Goal: Obtain resource: Download file/media

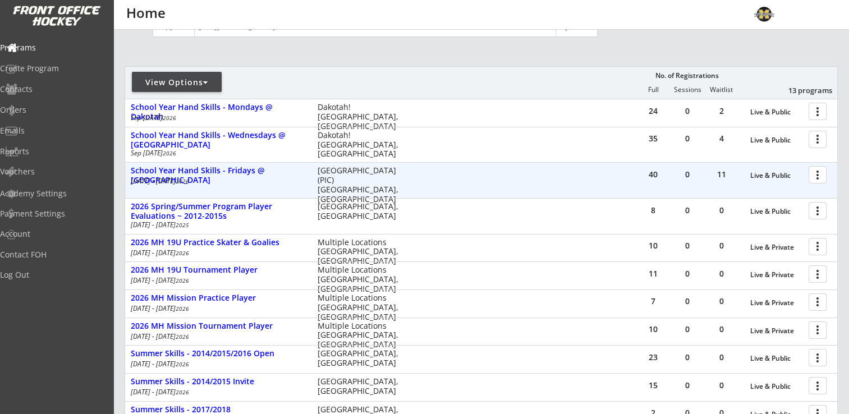
scroll to position [56, 0]
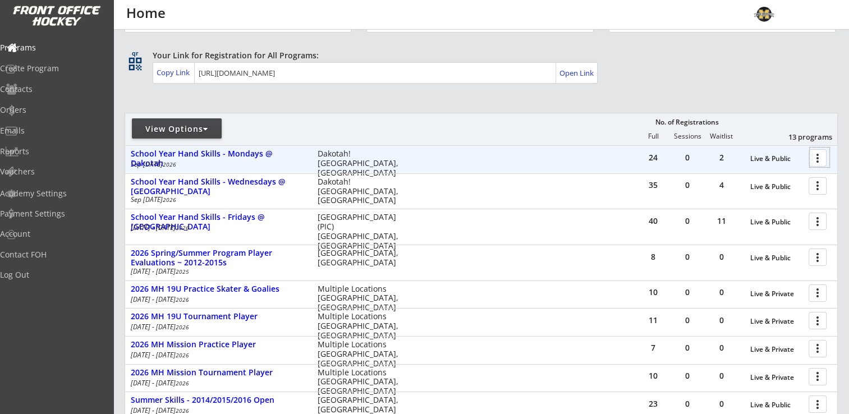
click at [815, 156] on div at bounding box center [820, 158] width 20 height 20
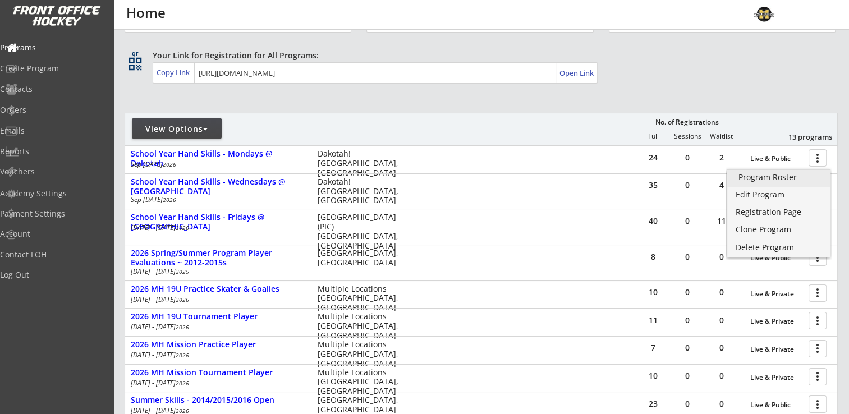
click at [783, 176] on div "Program Roster" at bounding box center [779, 177] width 80 height 8
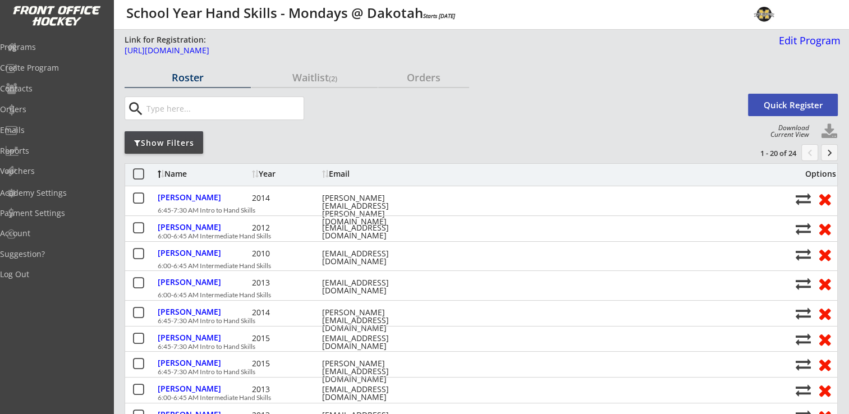
click at [833, 128] on button at bounding box center [829, 132] width 17 height 17
select select ""Player Info""
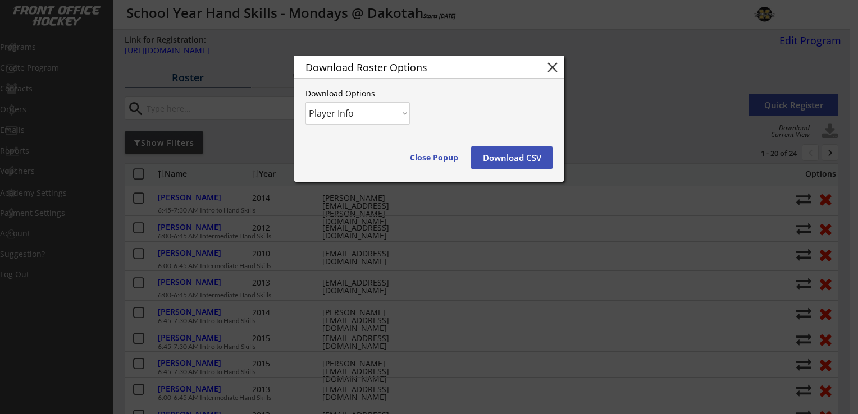
click at [517, 166] on button "Download CSV" at bounding box center [511, 158] width 81 height 22
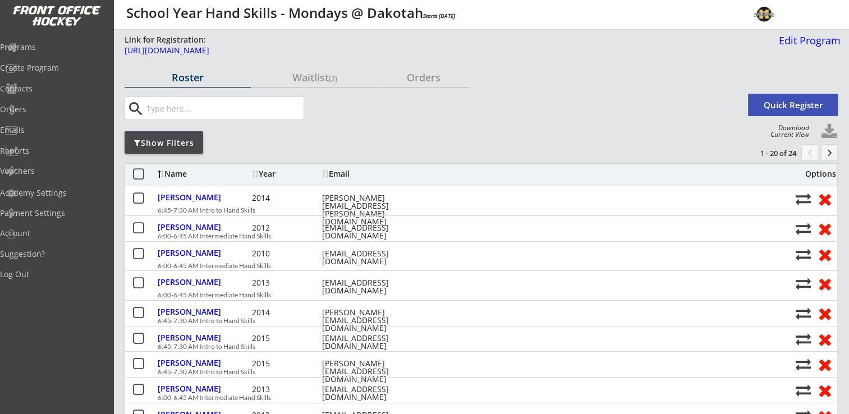
click at [826, 136] on button at bounding box center [829, 132] width 17 height 17
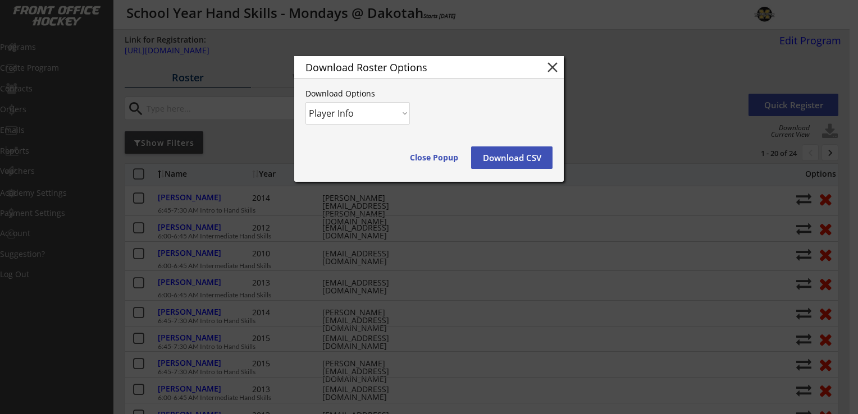
click at [511, 155] on button "Download CSV" at bounding box center [511, 158] width 81 height 22
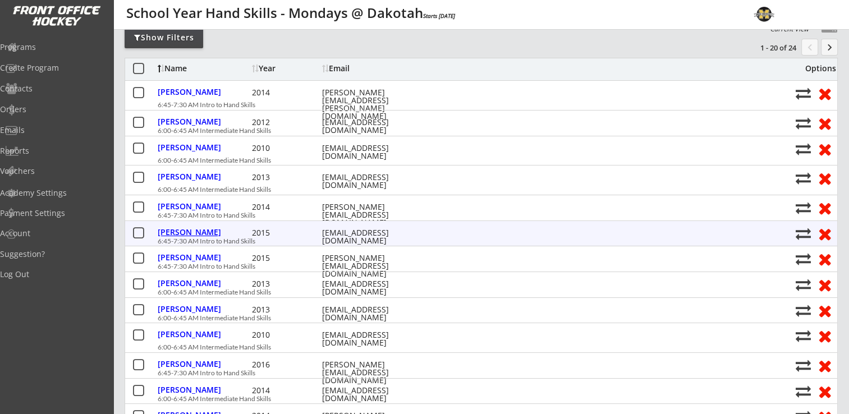
scroll to position [112, 0]
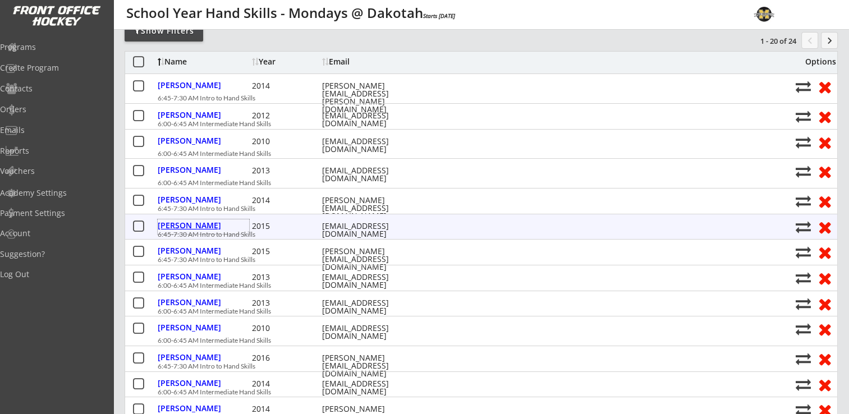
click at [194, 226] on div "Doan, Lesley" at bounding box center [204, 226] width 92 height 8
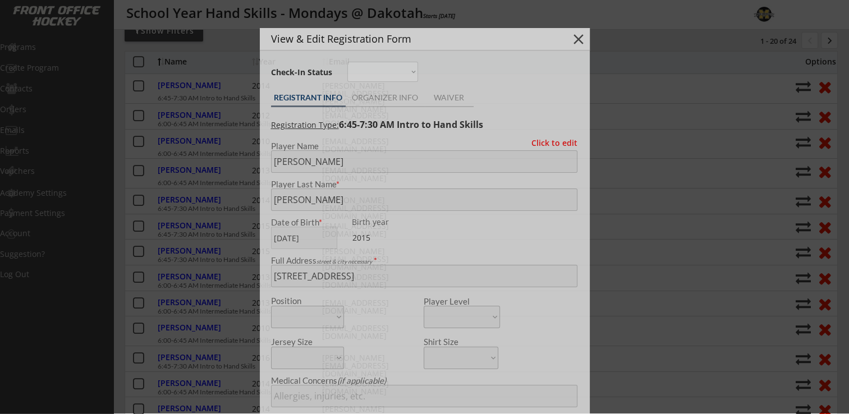
type input "Female"
type input "Edina U10 A -Green"
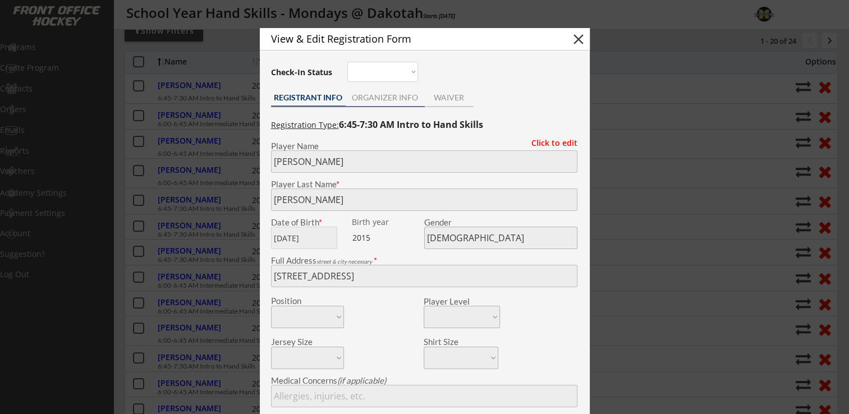
click at [401, 96] on div "ORGANIZER INFO" at bounding box center [385, 98] width 79 height 8
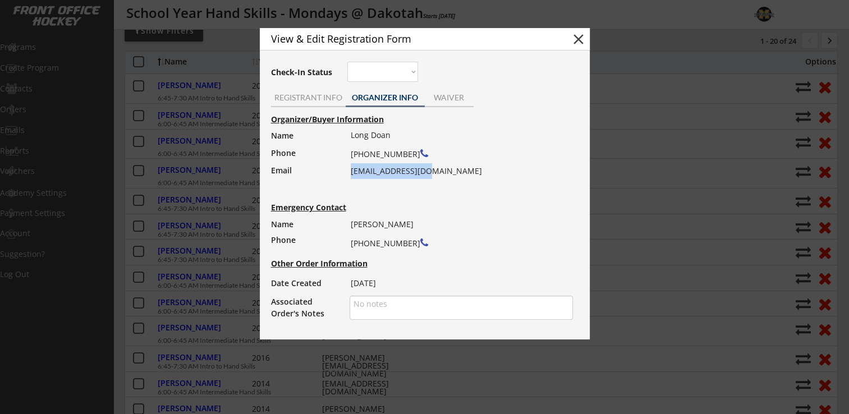
drag, startPoint x: 351, startPoint y: 172, endPoint x: 424, endPoint y: 173, distance: 73.5
click at [424, 173] on div "Long Doan (612) 310-3419 ltdoan@hotmail.com" at bounding box center [458, 153] width 215 height 52
drag, startPoint x: 424, startPoint y: 173, endPoint x: 417, endPoint y: 173, distance: 7.3
copy div "ltdoan@hotmail.com"
